Goal: Task Accomplishment & Management: Manage account settings

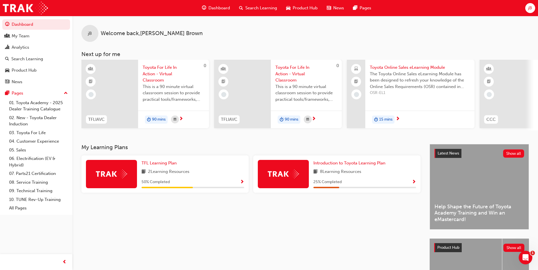
click at [530, 12] on div "jB" at bounding box center [530, 8] width 10 height 10
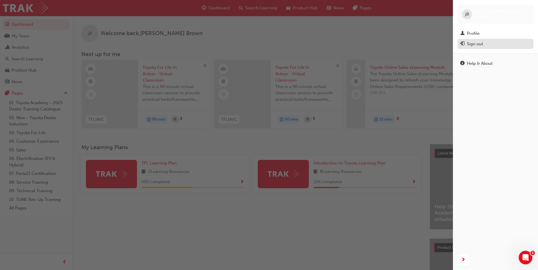
click at [475, 48] on button "Sign out" at bounding box center [495, 44] width 76 height 10
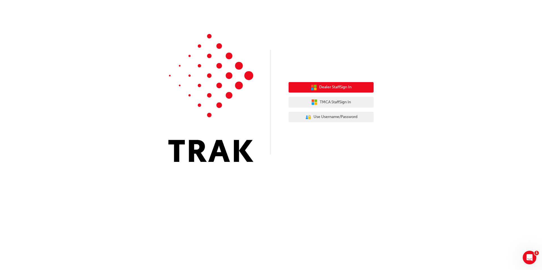
click at [320, 86] on span "Dealer Staff Sign In" at bounding box center [335, 87] width 32 height 7
